Goal: Task Accomplishment & Management: Use online tool/utility

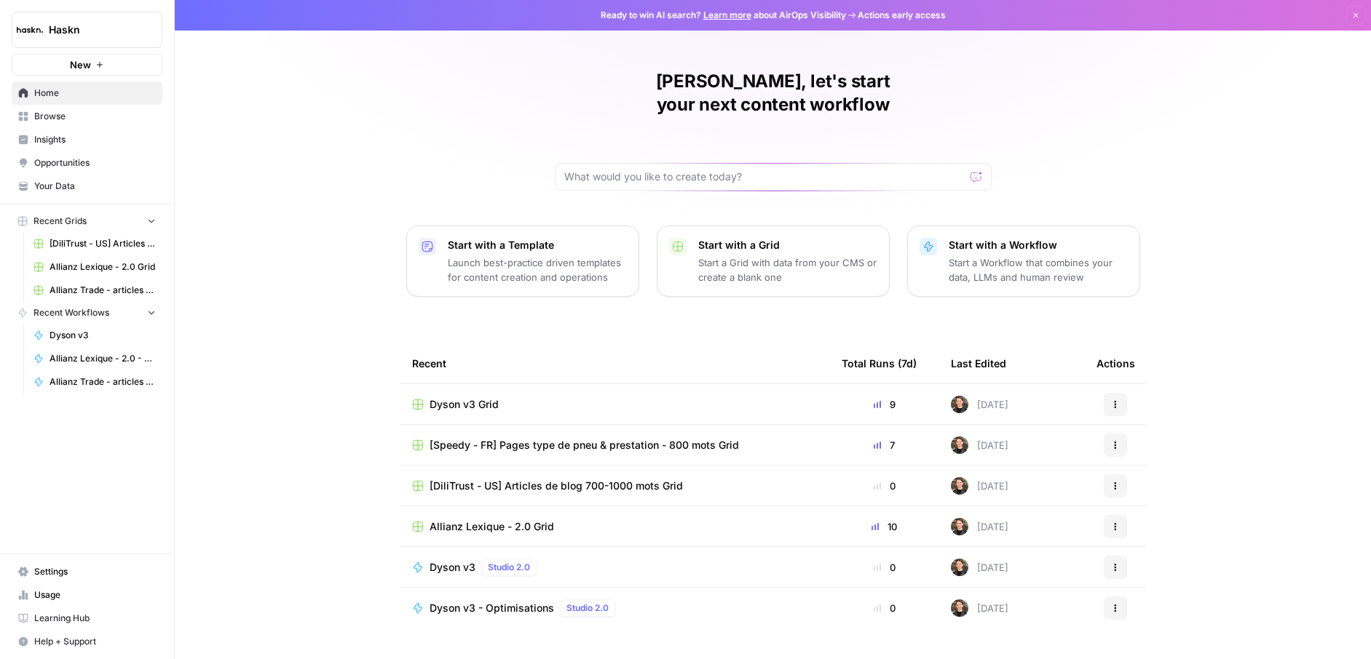
click at [451, 397] on span "Dyson v3 Grid" at bounding box center [463, 404] width 69 height 15
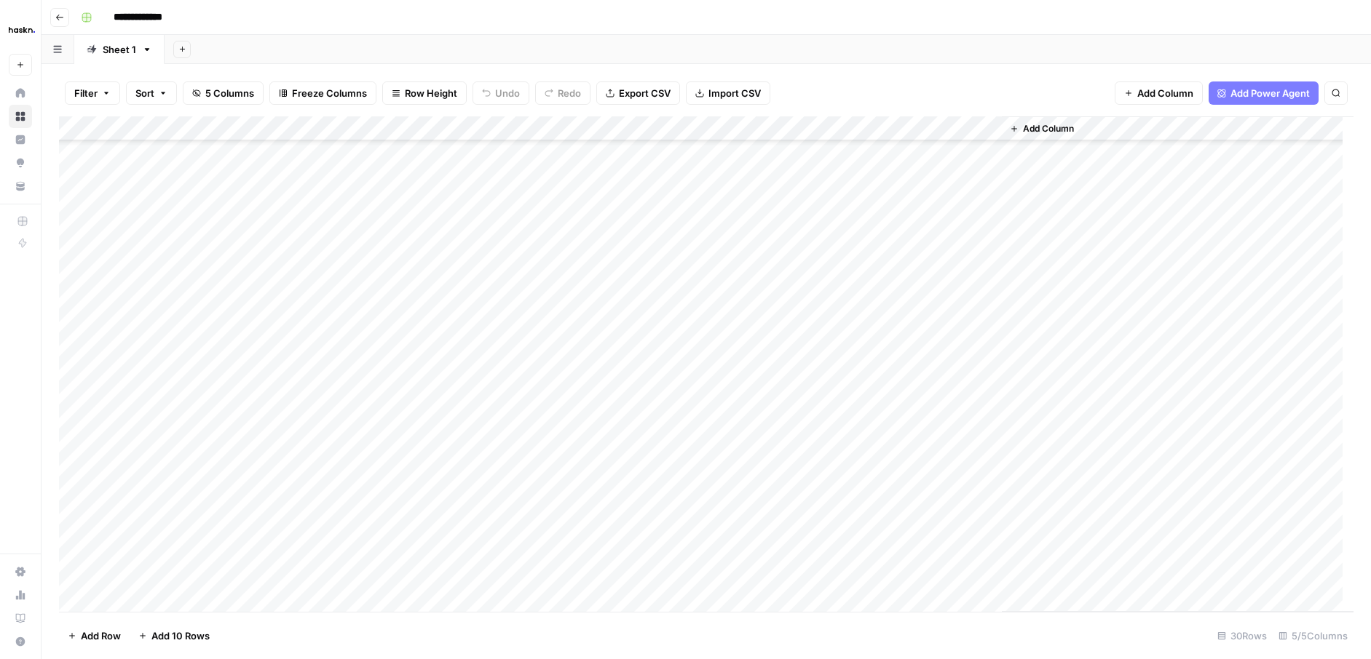
scroll to position [258, 0]
click at [983, 384] on div "Add Column" at bounding box center [706, 364] width 1294 height 496
click at [801, 415] on div "Add Column" at bounding box center [706, 364] width 1294 height 496
click at [802, 440] on div "Add Column" at bounding box center [706, 364] width 1294 height 496
click at [856, 389] on div "Add Column" at bounding box center [706, 364] width 1294 height 496
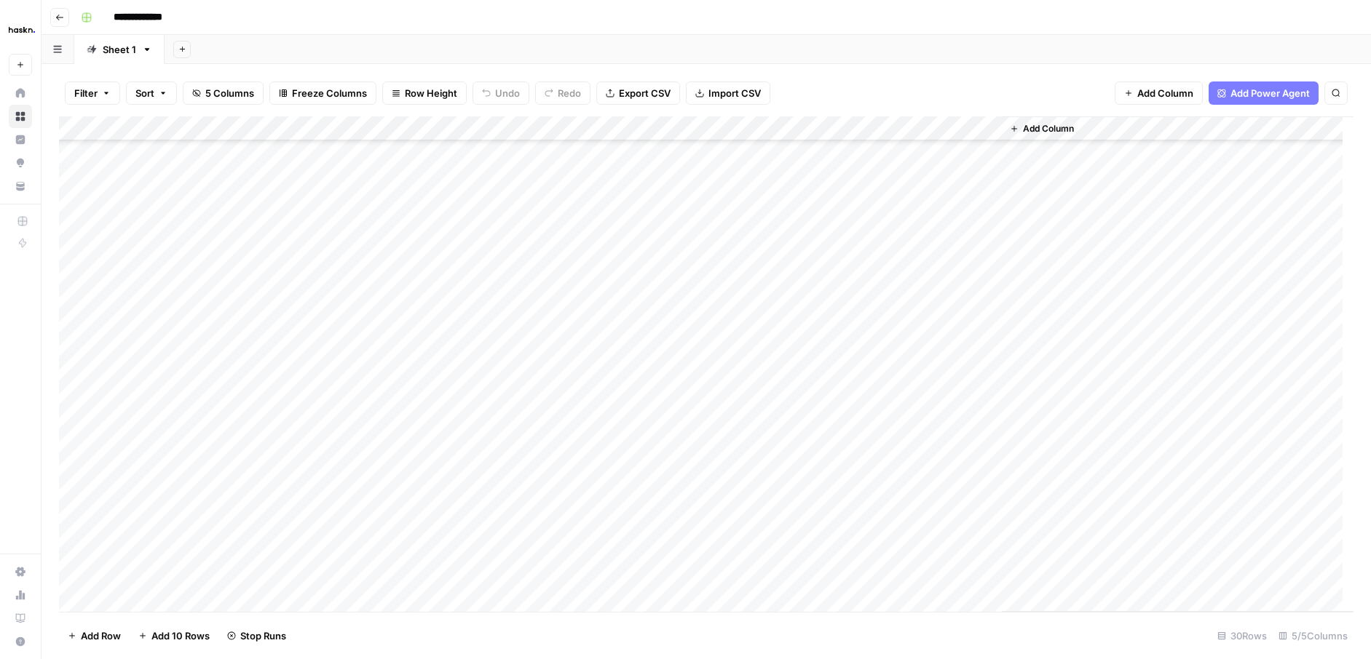
click at [806, 461] on div "Add Column" at bounding box center [706, 364] width 1294 height 496
click at [990, 503] on div "Add Column" at bounding box center [706, 364] width 1294 height 496
click at [991, 502] on div "Add Column" at bounding box center [706, 364] width 1294 height 496
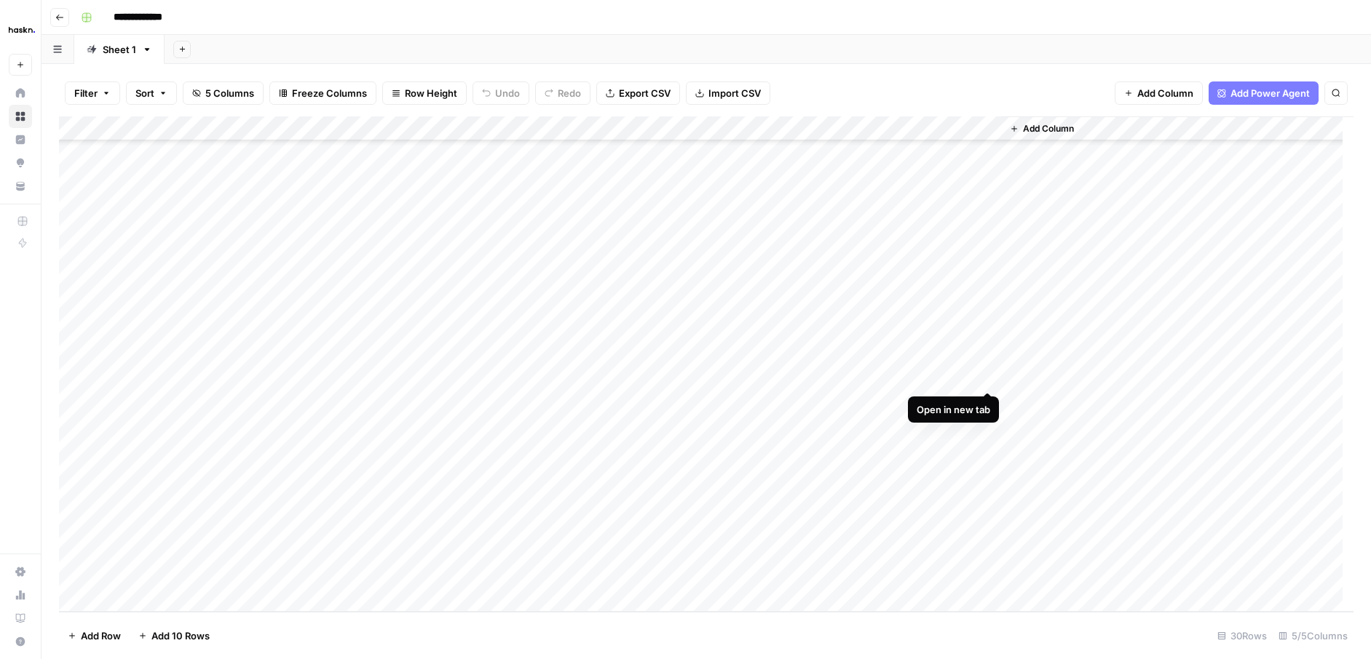
click at [987, 374] on div "Add Column" at bounding box center [706, 364] width 1294 height 496
click at [988, 403] on div "Add Column" at bounding box center [706, 364] width 1294 height 496
click at [991, 397] on div "Add Column" at bounding box center [706, 364] width 1294 height 496
